Goal: Task Accomplishment & Management: Manage account settings

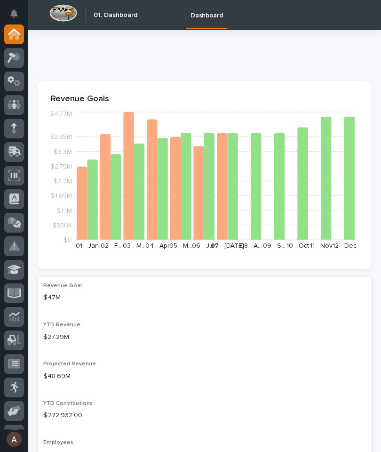
click at [14, 150] on icon at bounding box center [15, 150] width 12 height 9
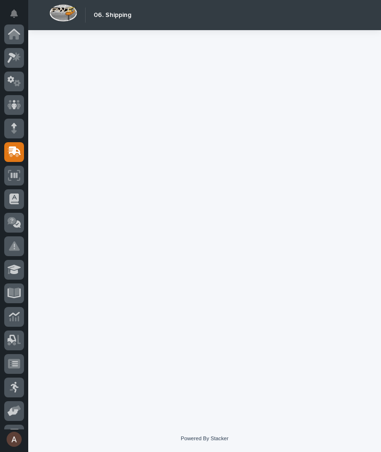
scroll to position [89, 0]
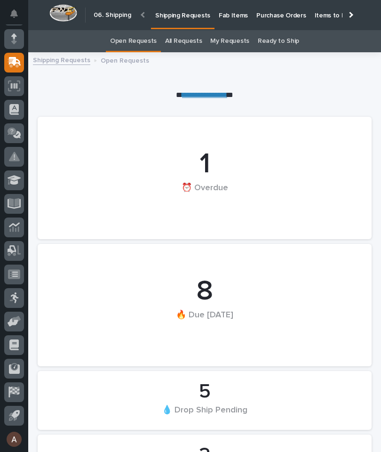
click at [232, 14] on p "Fab Items" at bounding box center [233, 10] width 29 height 20
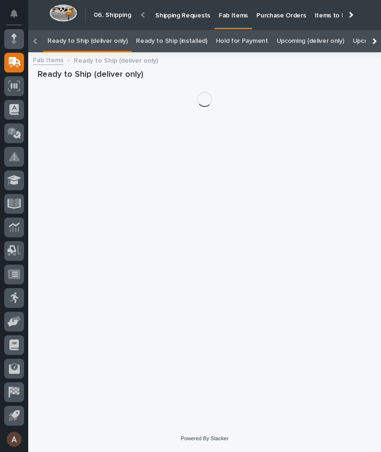
scroll to position [0, -119]
click at [376, 30] on div at bounding box center [373, 41] width 15 height 22
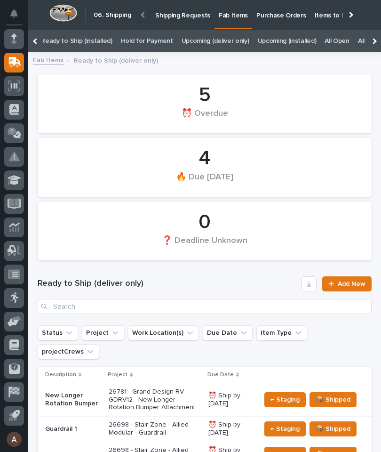
scroll to position [0, 0]
click at [358, 40] on link "All" at bounding box center [361, 41] width 7 height 22
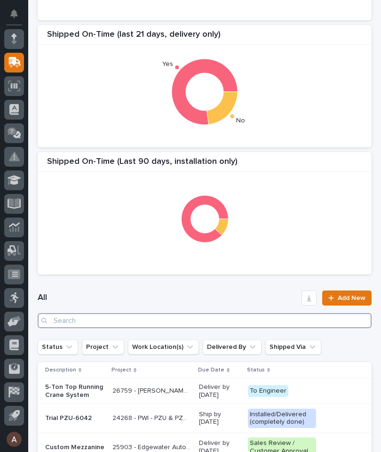
click at [199, 321] on input "Search" at bounding box center [205, 320] width 334 height 15
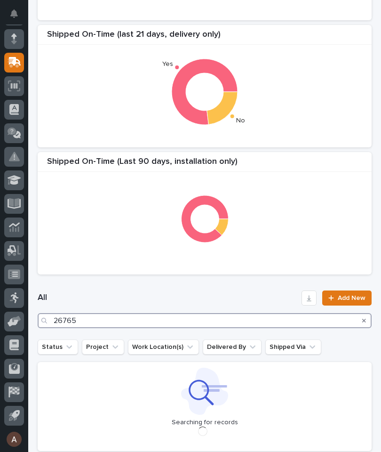
type input "26765"
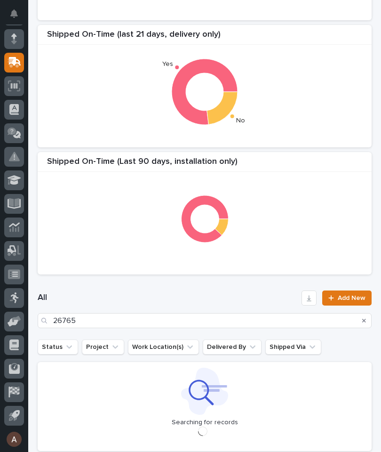
click at [309, 143] on div "Shipped On-Time (last 21 days, delivery only) Yes No" at bounding box center [205, 86] width 334 height 122
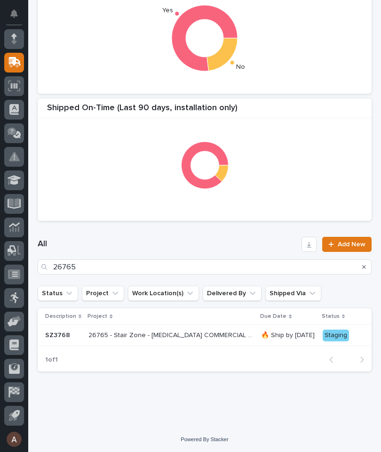
click at [57, 330] on div "SZ3768" at bounding box center [63, 335] width 36 height 10
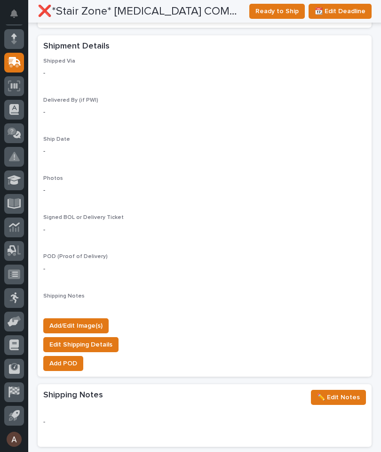
click at [92, 320] on span "Add/Edit Image(s)" at bounding box center [75, 325] width 53 height 11
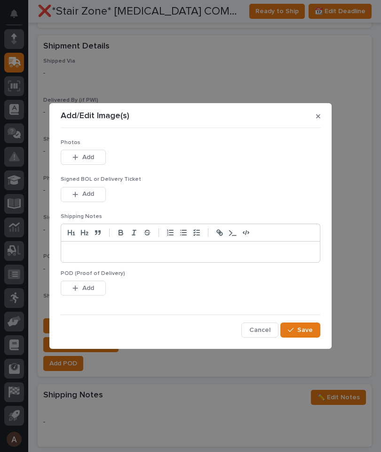
click at [89, 155] on span "Add" at bounding box center [88, 157] width 12 height 8
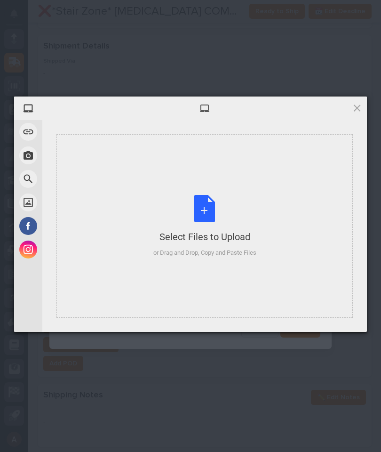
click at [277, 204] on div "Select Files to Upload or Drag and Drop, Copy and Paste Files" at bounding box center [205, 226] width 297 height 184
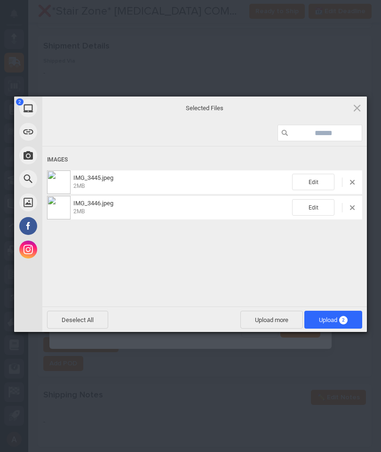
click at [344, 314] on span "Upload 2" at bounding box center [334, 320] width 58 height 18
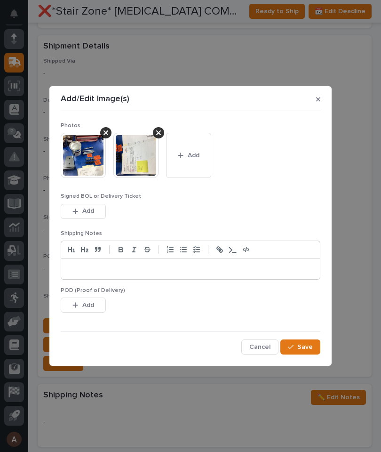
click at [314, 344] on button "Save" at bounding box center [301, 347] width 40 height 15
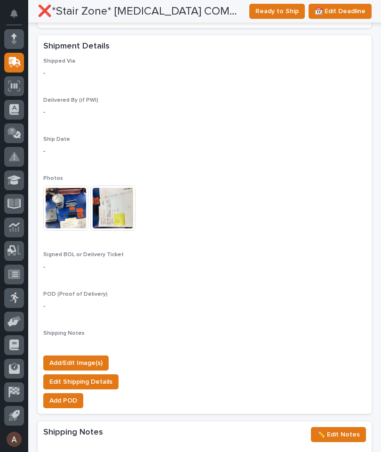
click at [275, 9] on span "Ready to Ship" at bounding box center [277, 11] width 43 height 11
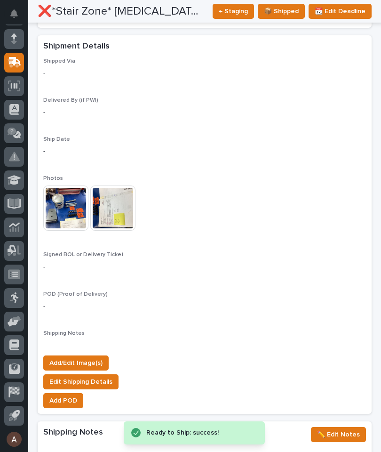
click at [76, 357] on span "Add/Edit Image(s)" at bounding box center [75, 362] width 53 height 11
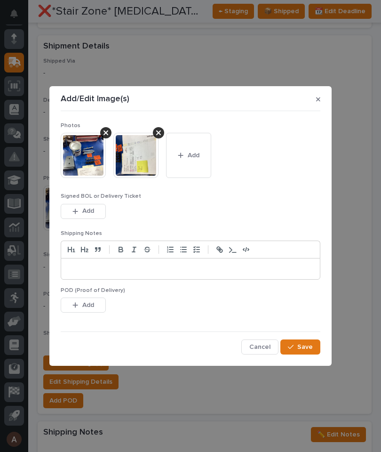
click at [193, 157] on span "Add" at bounding box center [194, 155] width 12 height 8
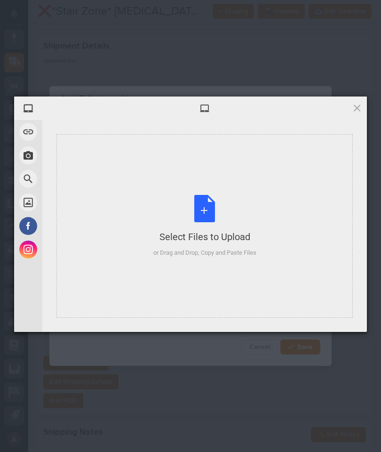
click at [253, 196] on div "Select Files to Upload or Drag and Drop, Copy and Paste Files" at bounding box center [205, 226] width 103 height 63
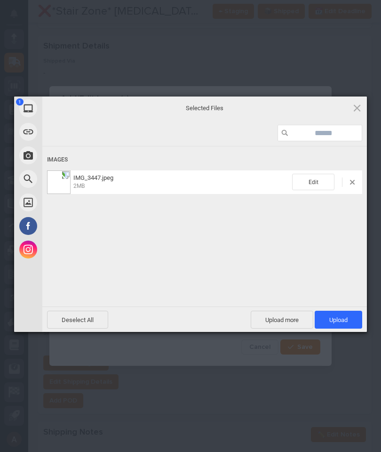
click at [359, 311] on span "Upload 1" at bounding box center [339, 320] width 48 height 18
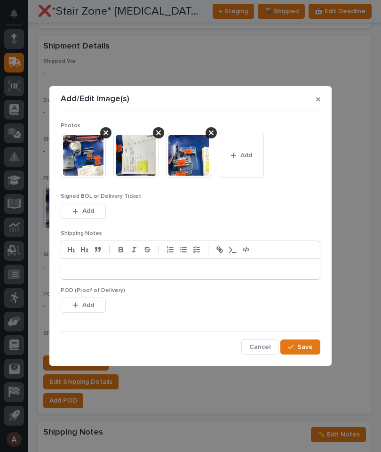
click at [315, 348] on button "Save" at bounding box center [301, 347] width 40 height 15
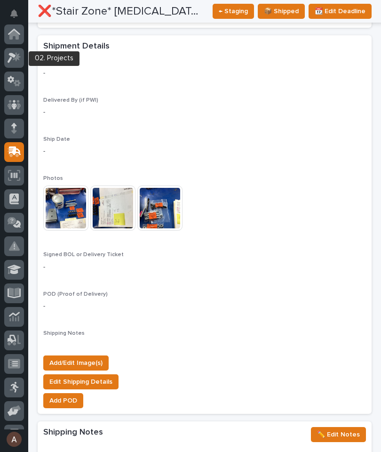
click at [22, 57] on div at bounding box center [14, 58] width 20 height 20
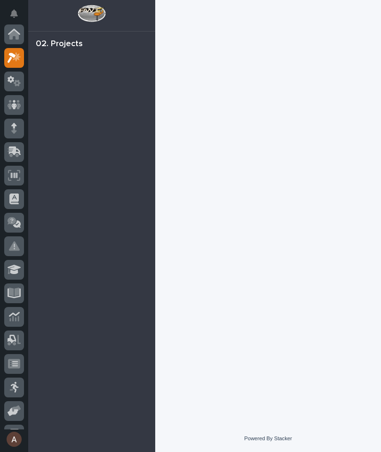
scroll to position [24, 0]
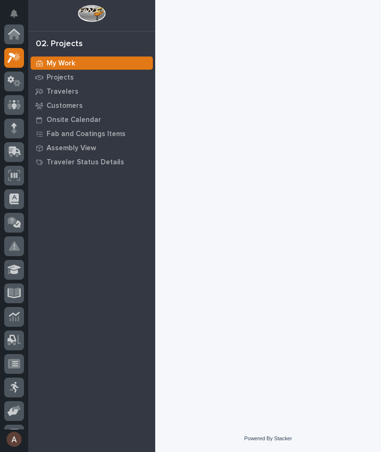
scroll to position [24, 0]
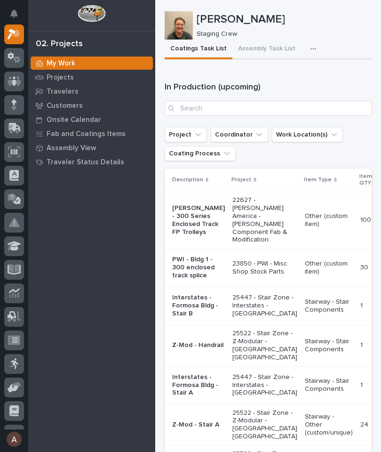
click at [312, 46] on div "button" at bounding box center [315, 49] width 9 height 7
click at [303, 77] on span "Staging Task List" at bounding box center [283, 74] width 50 height 8
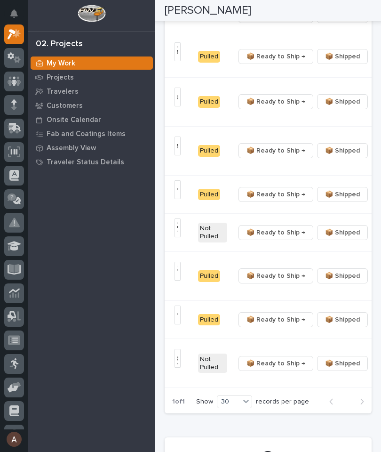
scroll to position [0, 289]
click at [250, 156] on span "📦 Ready to Ship →" at bounding box center [276, 150] width 59 height 11
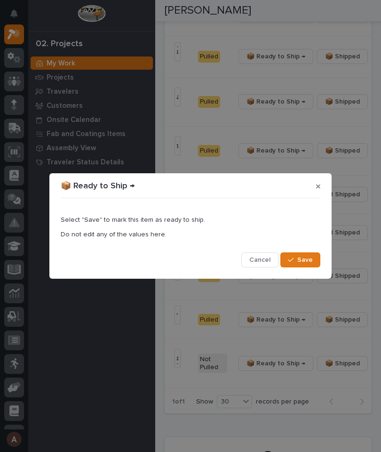
click at [316, 257] on button "Save" at bounding box center [301, 259] width 40 height 15
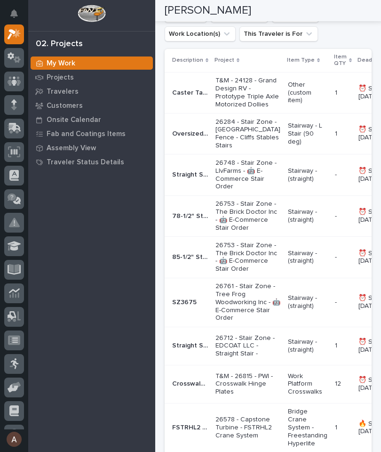
scroll to position [266, 0]
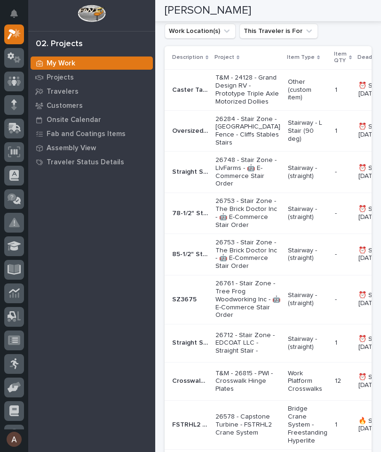
click at [197, 139] on div "Oversized Landing L-Stair Oversized Landing L-Stair" at bounding box center [190, 131] width 36 height 16
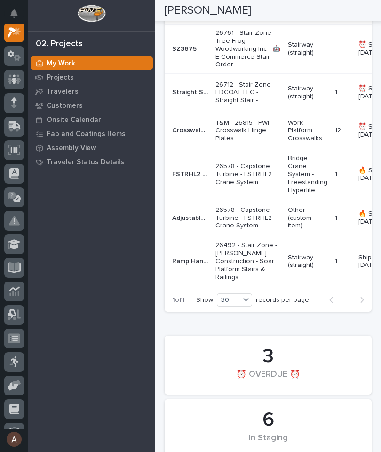
scroll to position [516, 0]
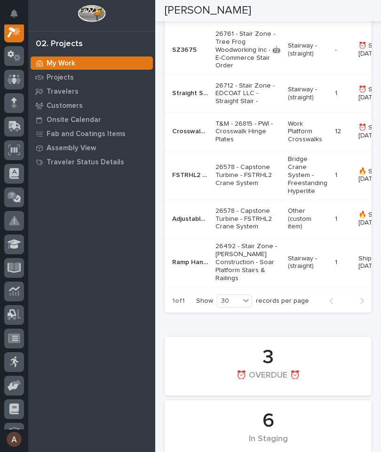
click at [195, 97] on p "Straight Stair" at bounding box center [191, 93] width 38 height 10
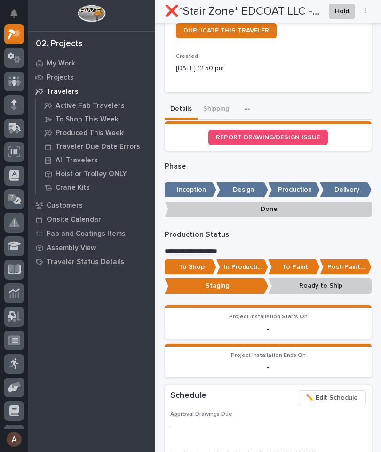
scroll to position [335, 0]
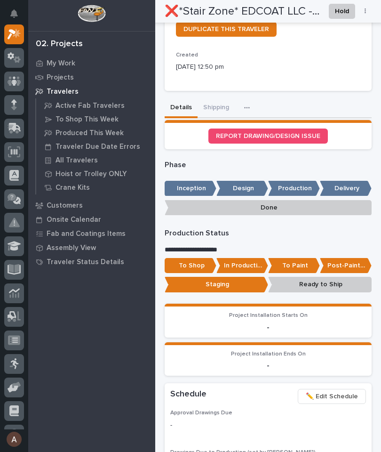
click at [343, 281] on p "Ready to Ship" at bounding box center [320, 285] width 104 height 16
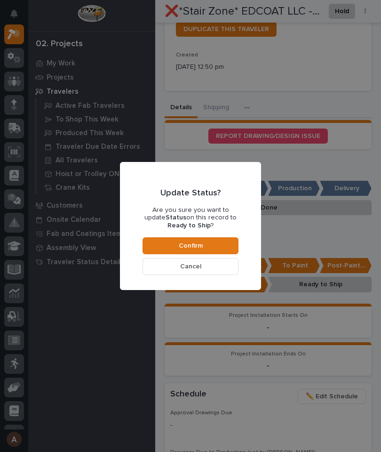
click at [216, 241] on button "Confirm" at bounding box center [191, 245] width 96 height 17
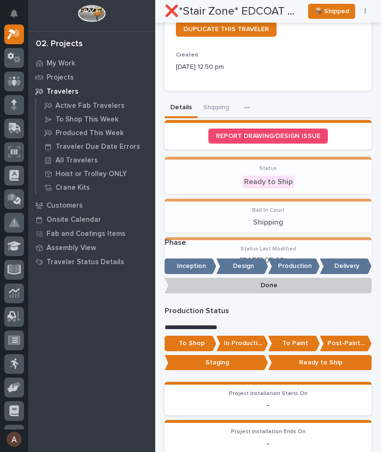
scroll to position [451, 0]
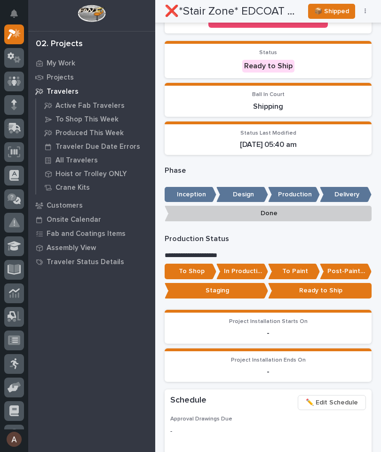
click at [18, 32] on icon at bounding box center [17, 32] width 8 height 9
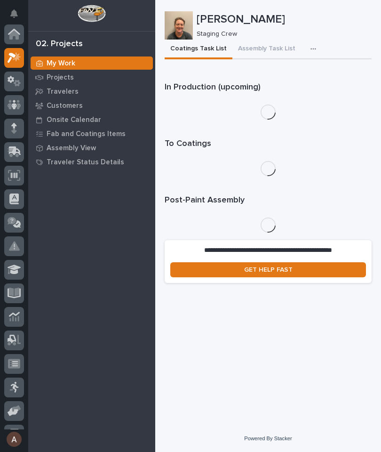
scroll to position [24, 0]
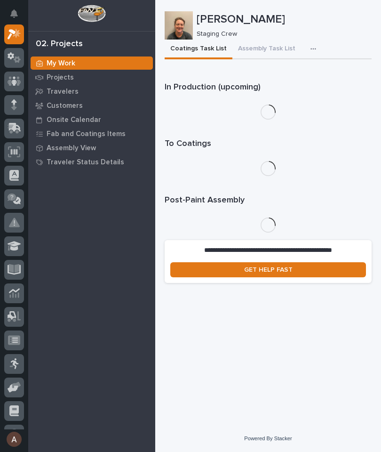
click at [8, 42] on link at bounding box center [14, 34] width 20 height 20
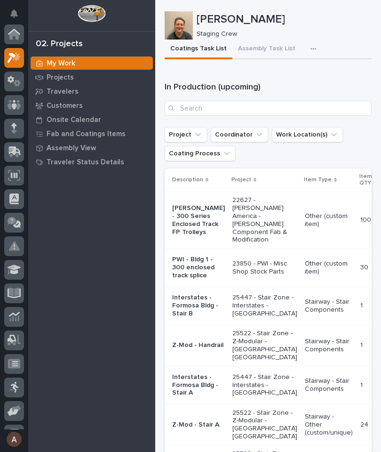
scroll to position [24, 0]
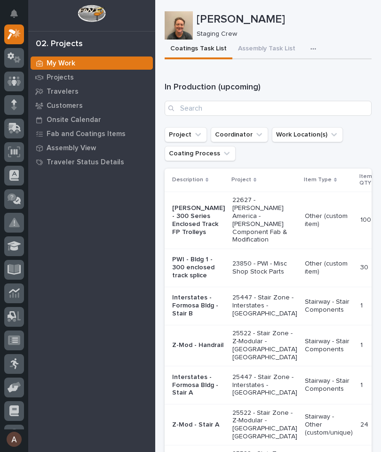
click at [312, 43] on button "button" at bounding box center [315, 49] width 21 height 19
click at [298, 71] on span "Staging Task List" at bounding box center [283, 74] width 50 height 8
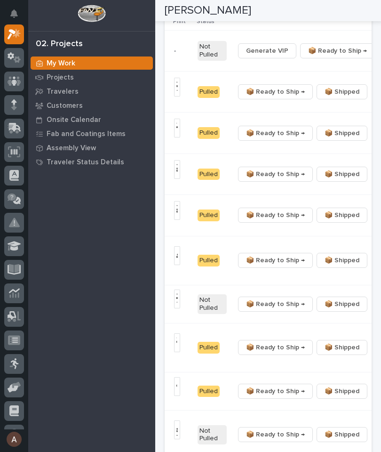
scroll to position [0, 289]
click at [260, 139] on span "📦 Ready to Ship →" at bounding box center [276, 133] width 59 height 11
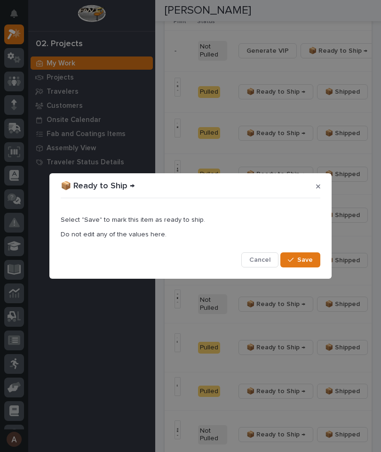
click at [315, 265] on button "Save" at bounding box center [301, 259] width 40 height 15
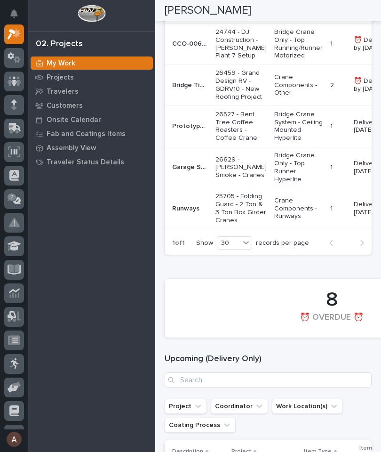
scroll to position [1006, 0]
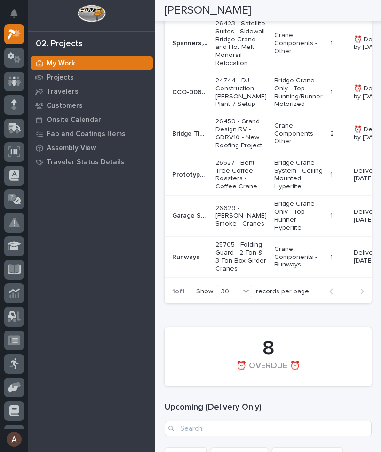
click at [15, 135] on div at bounding box center [14, 129] width 20 height 20
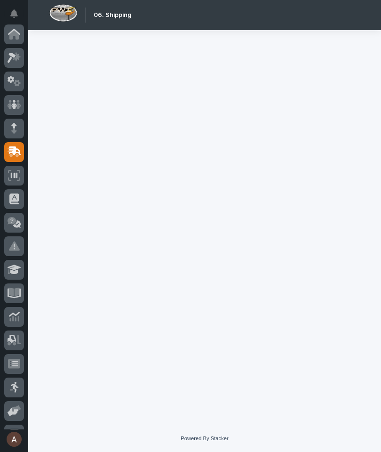
scroll to position [89, 0]
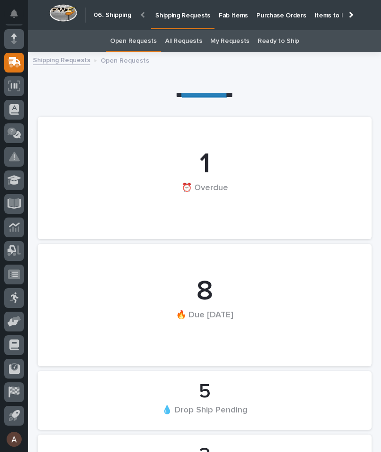
click at [357, 18] on div at bounding box center [350, 14] width 15 height 29
click at [252, 21] on link "Fab Items" at bounding box center [234, 14] width 38 height 29
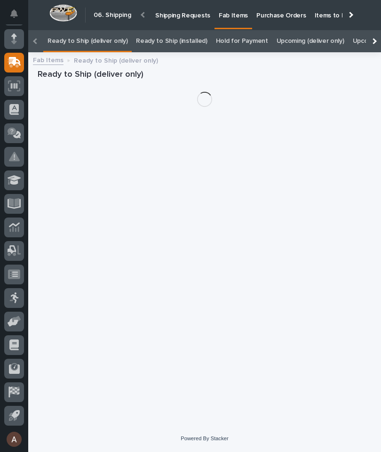
scroll to position [0, -119]
click at [375, 38] on div at bounding box center [374, 41] width 6 height 6
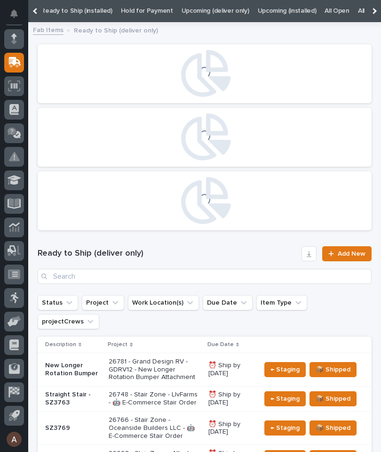
click at [358, 10] on link "All" at bounding box center [361, 11] width 7 height 22
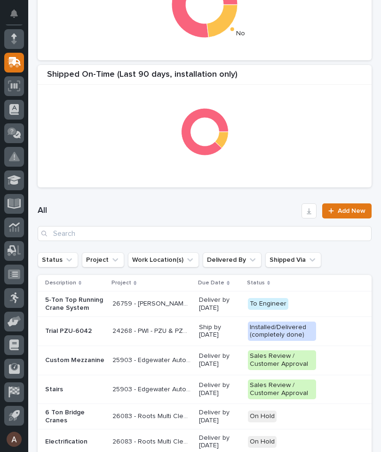
scroll to position [267, 0]
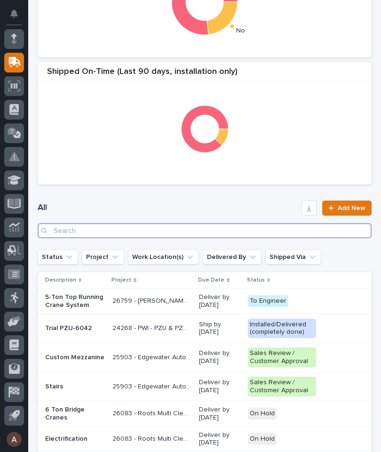
click at [272, 235] on input "Search" at bounding box center [205, 230] width 334 height 15
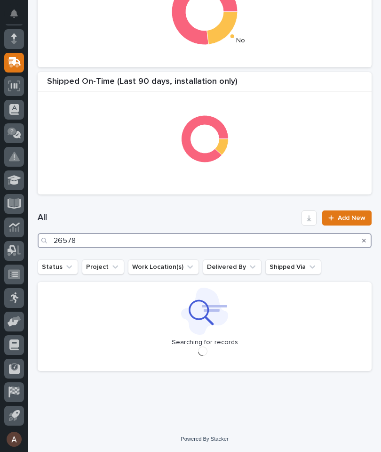
scroll to position [256, 0]
type input "26578"
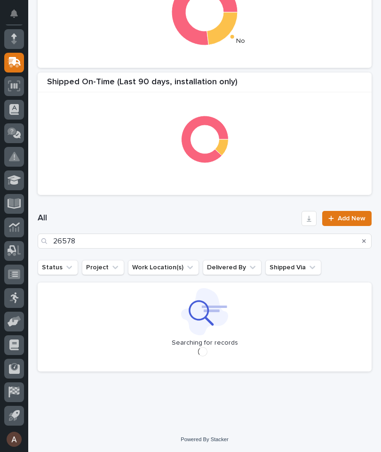
click at [250, 197] on div "Shipped On-Time (Last 90 Days, delivery only) Shipped On-Time (last 21 days, de…" at bounding box center [205, 7] width 344 height 386
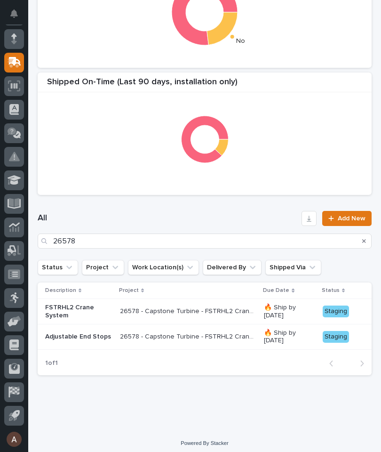
click at [80, 304] on p "FSTRHL2 Crane System" at bounding box center [78, 312] width 67 height 16
